Goal: Entertainment & Leisure: Consume media (video, audio)

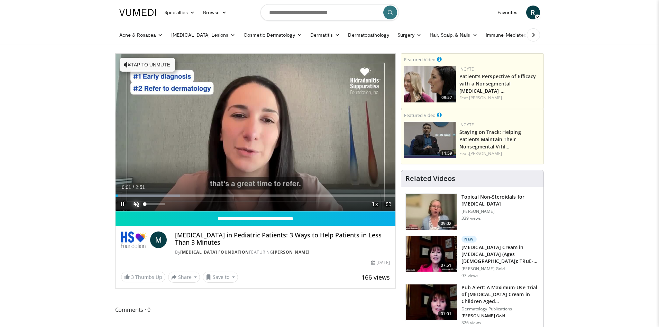
click at [135, 204] on span "Video Player" at bounding box center [136, 204] width 14 height 14
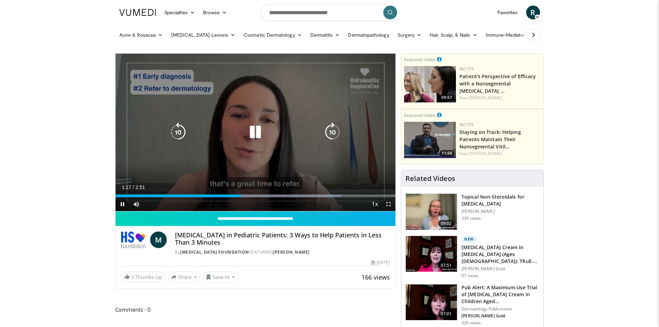
click at [331, 130] on icon "Video Player" at bounding box center [332, 131] width 19 height 19
click at [332, 131] on icon "Video Player" at bounding box center [332, 131] width 19 height 19
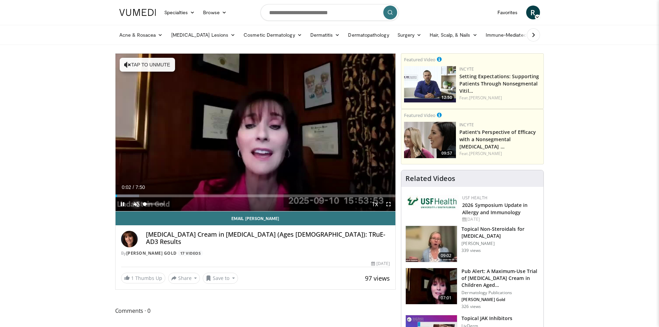
click at [136, 204] on span "Video Player" at bounding box center [136, 204] width 14 height 14
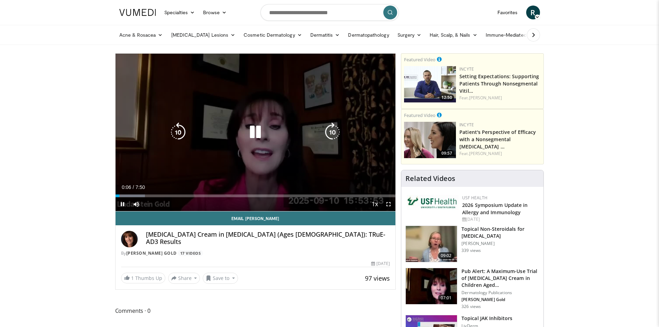
click at [328, 132] on icon "Video Player" at bounding box center [332, 131] width 19 height 19
click at [329, 130] on icon "Video Player" at bounding box center [332, 131] width 19 height 19
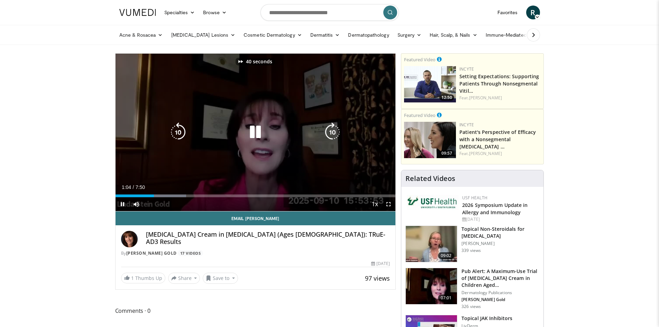
click at [329, 130] on icon "Video Player" at bounding box center [332, 131] width 19 height 19
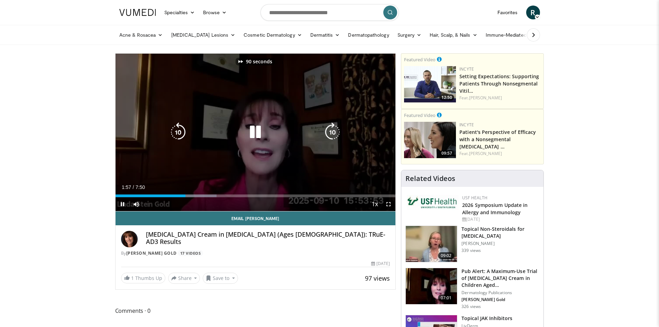
click at [329, 130] on icon "Video Player" at bounding box center [332, 131] width 19 height 19
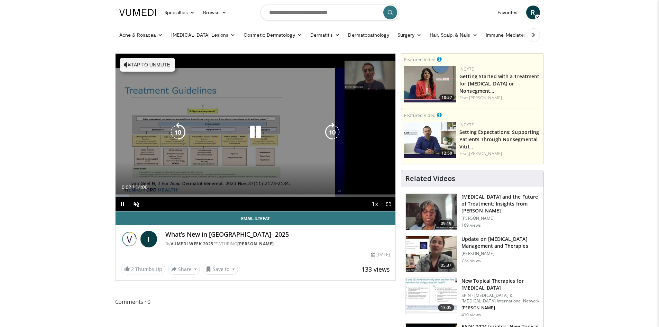
click at [332, 133] on icon "Video Player" at bounding box center [332, 131] width 19 height 19
drag, startPoint x: 136, startPoint y: 204, endPoint x: 235, endPoint y: 187, distance: 100.3
click at [137, 204] on span "Video Player" at bounding box center [136, 204] width 14 height 14
click at [329, 129] on icon "Video Player" at bounding box center [332, 131] width 19 height 19
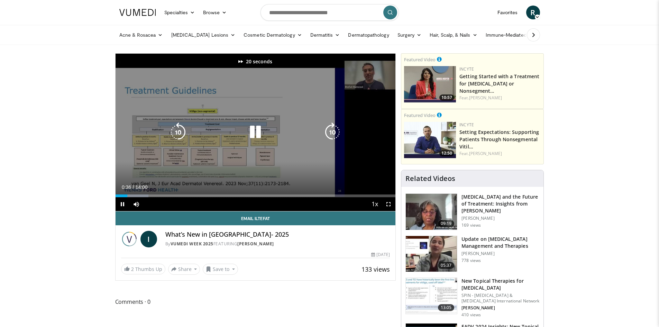
click at [329, 129] on icon "Video Player" at bounding box center [332, 131] width 19 height 19
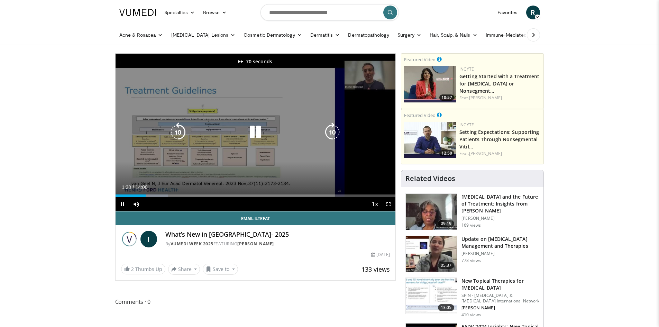
click at [329, 129] on icon "Video Player" at bounding box center [332, 131] width 19 height 19
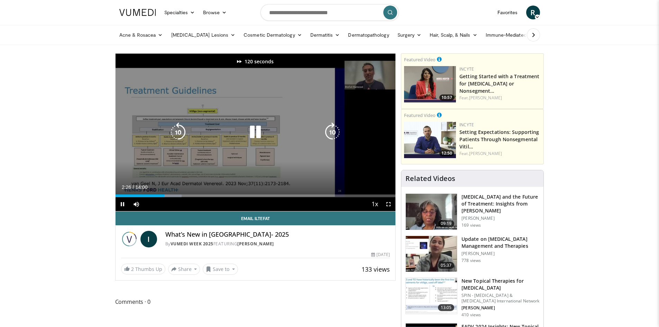
click at [329, 129] on icon "Video Player" at bounding box center [332, 131] width 19 height 19
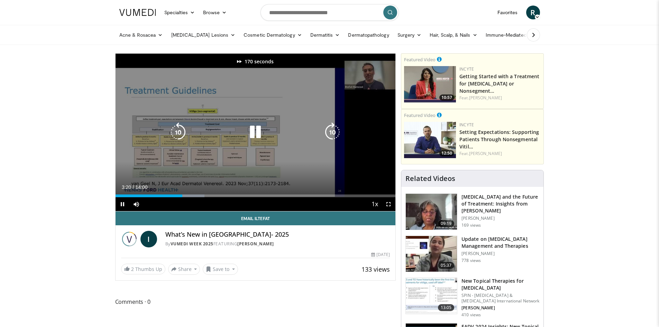
click at [329, 129] on icon "Video Player" at bounding box center [332, 131] width 19 height 19
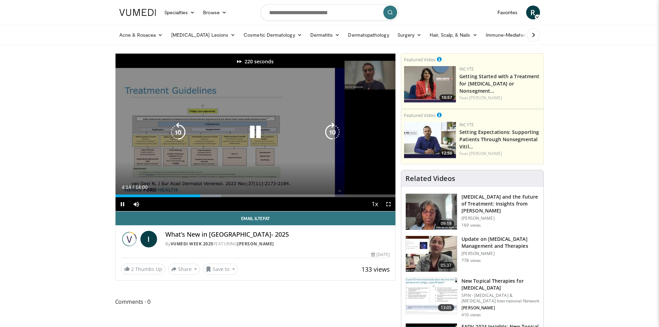
click at [329, 129] on icon "Video Player" at bounding box center [332, 131] width 19 height 19
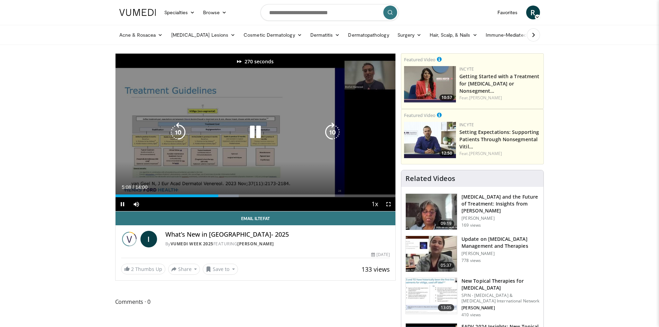
click at [329, 129] on icon "Video Player" at bounding box center [332, 131] width 19 height 19
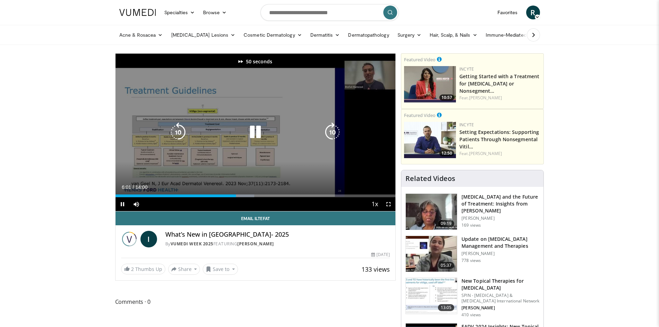
click at [329, 129] on icon "Video Player" at bounding box center [332, 131] width 19 height 19
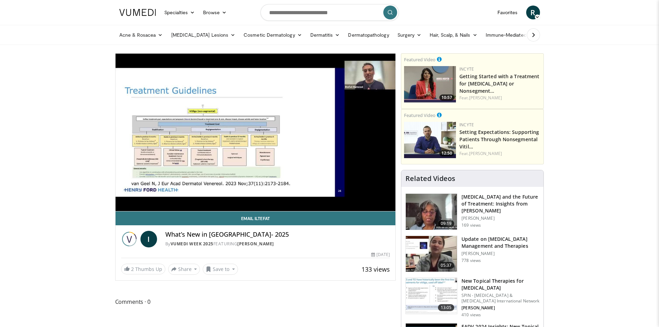
click at [329, 129] on div "80 seconds Tap to unmute" at bounding box center [255, 132] width 280 height 157
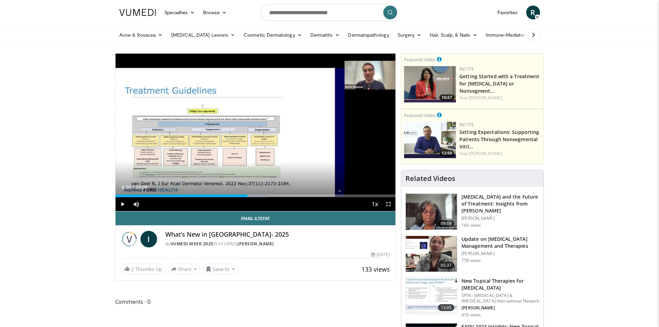
click at [329, 129] on div "80 seconds Tap to unmute" at bounding box center [255, 132] width 280 height 157
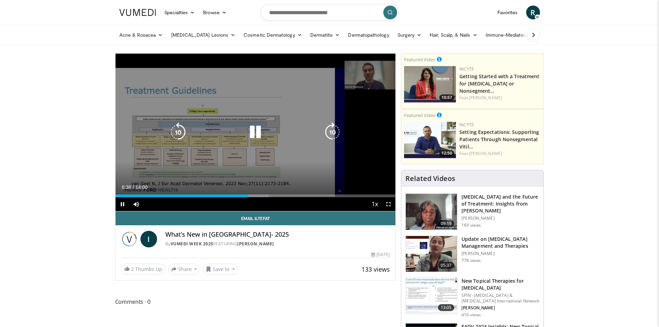
click at [332, 130] on icon "Video Player" at bounding box center [332, 131] width 19 height 19
click at [271, 103] on div "20 seconds Tap to unmute" at bounding box center [255, 132] width 280 height 157
click at [251, 106] on div "20 seconds Tap to unmute" at bounding box center [255, 132] width 280 height 157
click at [331, 130] on icon "Video Player" at bounding box center [332, 131] width 19 height 19
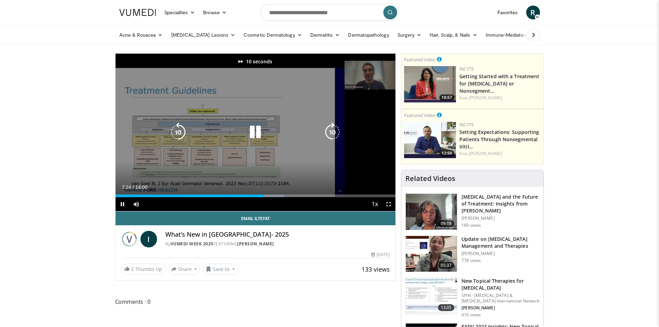
click at [331, 130] on icon "Video Player" at bounding box center [332, 131] width 19 height 19
click at [334, 132] on icon "Video Player" at bounding box center [332, 131] width 19 height 19
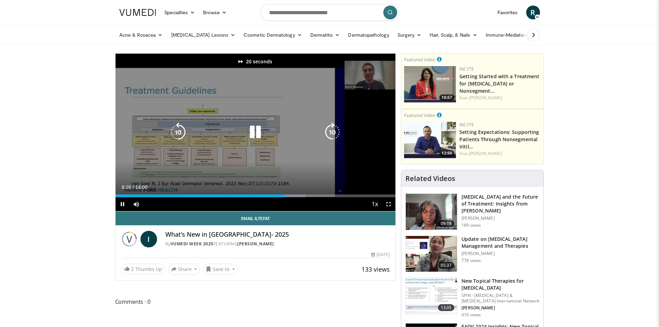
click at [334, 132] on icon "Video Player" at bounding box center [332, 131] width 19 height 19
click at [181, 132] on icon "Video Player" at bounding box center [177, 131] width 19 height 19
click at [253, 129] on icon "Video Player" at bounding box center [254, 131] width 19 height 19
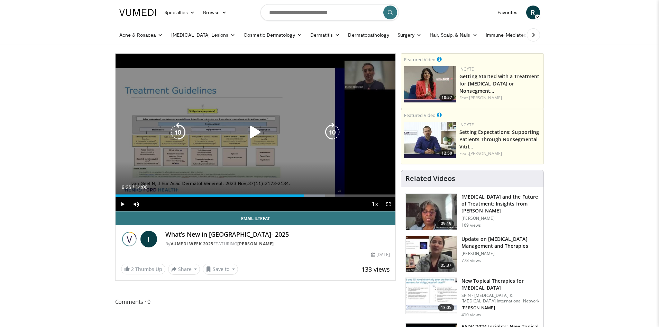
click at [257, 132] on icon "Video Player" at bounding box center [254, 131] width 19 height 19
click at [334, 130] on icon "Video Player" at bounding box center [332, 131] width 19 height 19
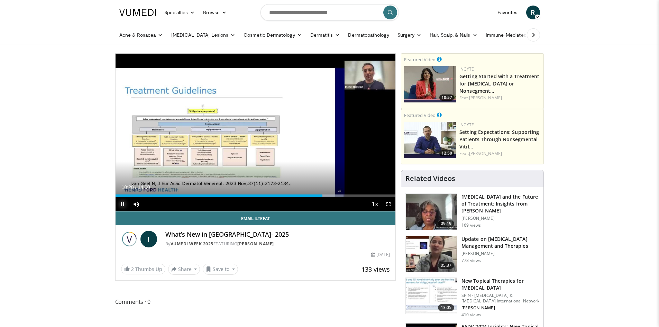
click at [122, 205] on span "Video Player" at bounding box center [122, 204] width 14 height 14
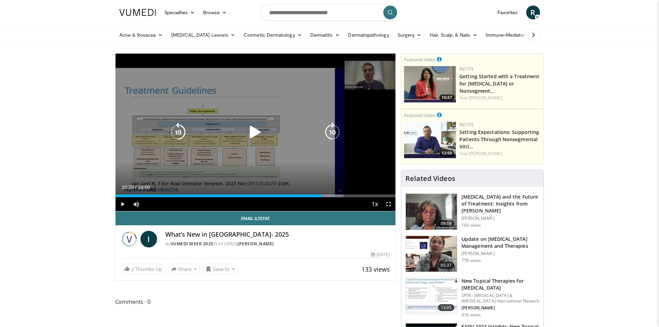
click at [250, 131] on icon "Video Player" at bounding box center [254, 131] width 19 height 19
click at [334, 131] on icon "Video Player" at bounding box center [332, 131] width 19 height 19
click at [333, 130] on icon "Video Player" at bounding box center [332, 131] width 19 height 19
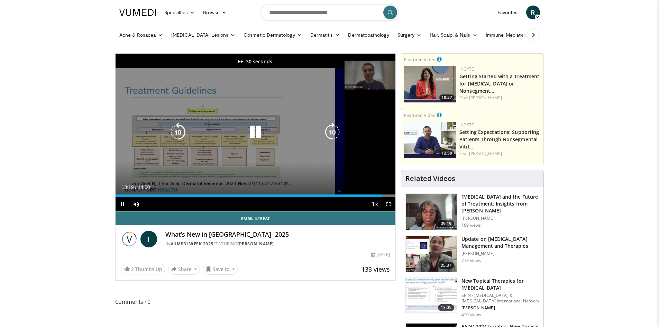
click at [333, 130] on icon "Video Player" at bounding box center [332, 131] width 19 height 19
